Goal: Transaction & Acquisition: Subscribe to service/newsletter

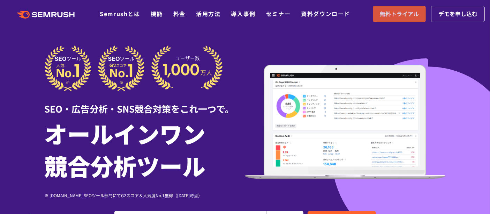
click at [393, 14] on span "無料トライアル" at bounding box center [399, 13] width 39 height 9
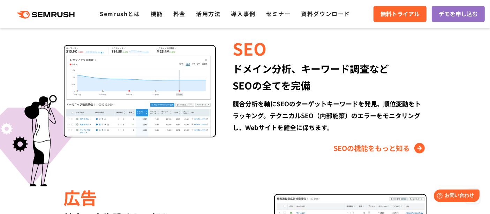
scroll to position [698, 0]
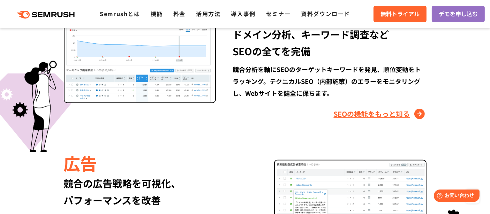
click at [376, 114] on link "SEOの機能をもっと知る" at bounding box center [380, 113] width 93 height 11
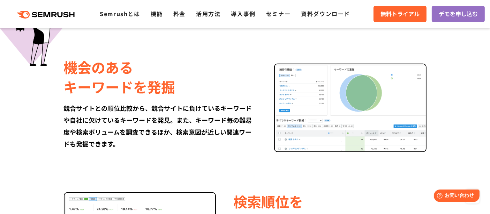
click at [118, 84] on div "機会のある キーワードを発掘" at bounding box center [160, 76] width 193 height 39
click at [318, 102] on img at bounding box center [350, 107] width 152 height 88
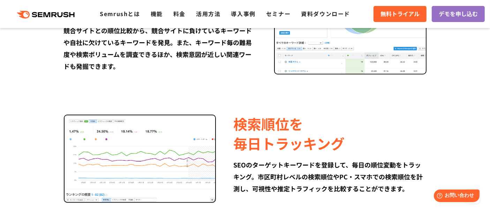
click at [168, 69] on div "競合サイトとの順位比較から、競合サイトに負けているキーワードや自社に欠けているキーワードを発見。また、キーワード毎の難易度や検索ボリュームを調査できるほか、検…" at bounding box center [160, 47] width 193 height 47
